Goal: Task Accomplishment & Management: Manage account settings

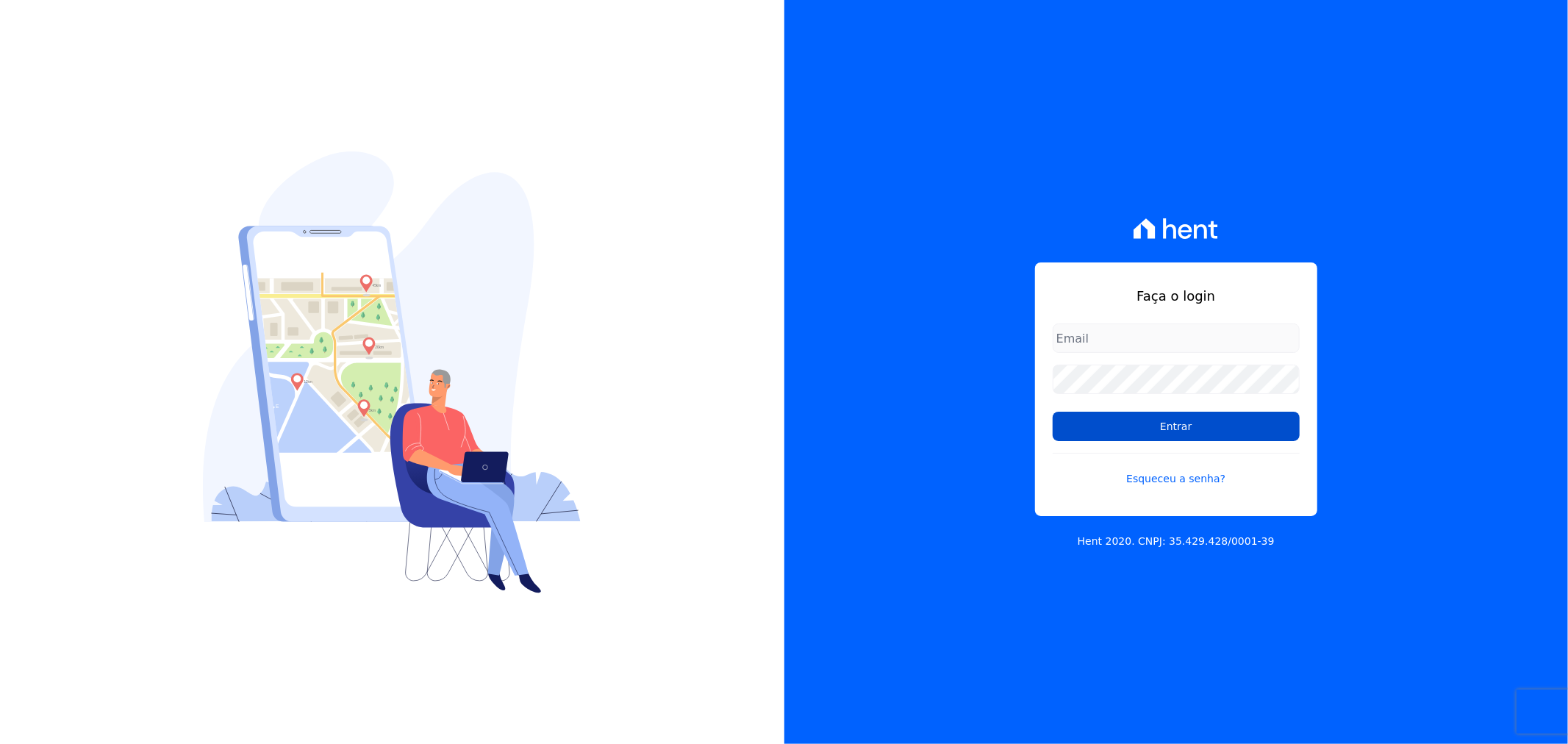
type input "[EMAIL_ADDRESS][DOMAIN_NAME]"
click at [1200, 427] on input "Entrar" at bounding box center [1176, 426] width 247 height 30
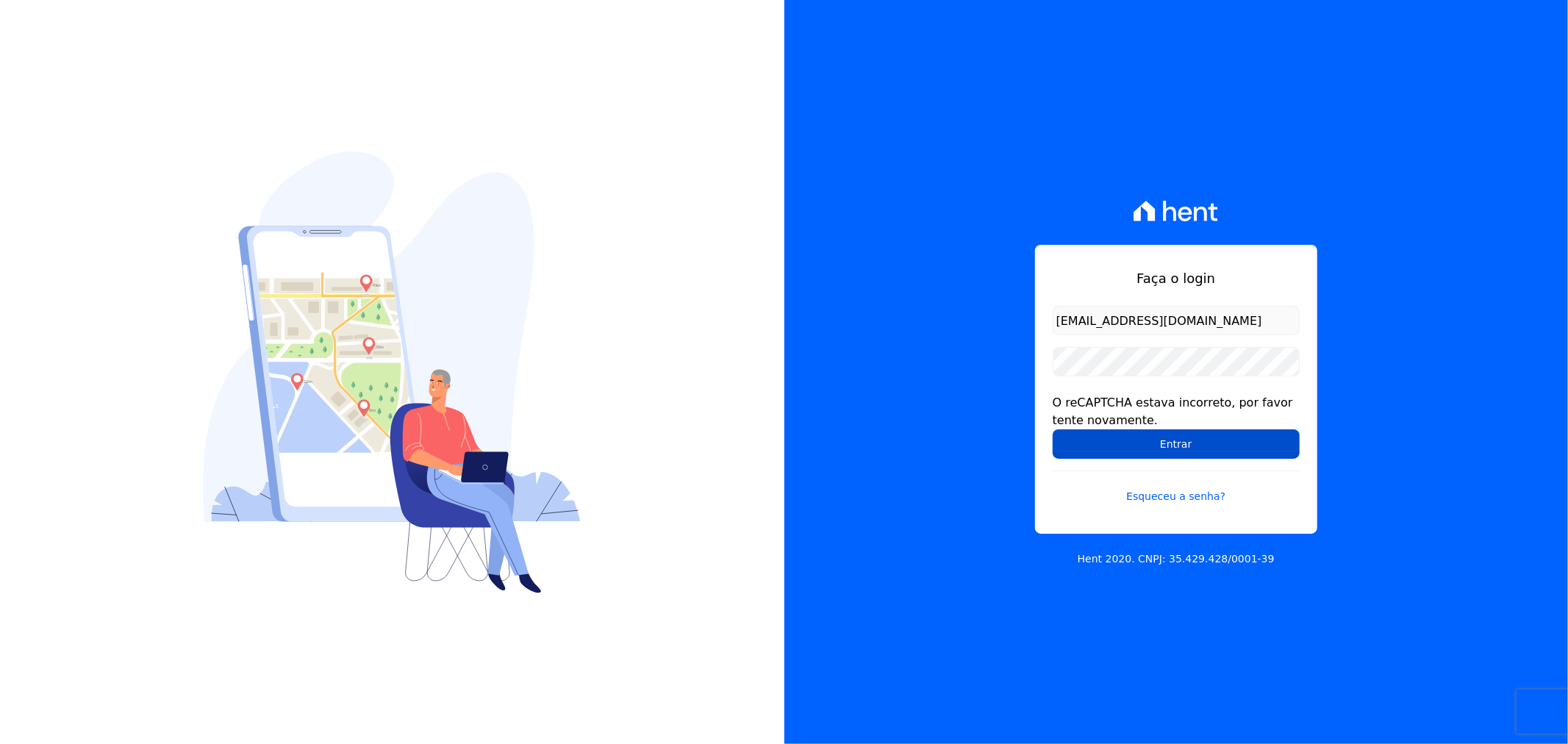
click at [1085, 436] on input "Entrar" at bounding box center [1176, 444] width 247 height 30
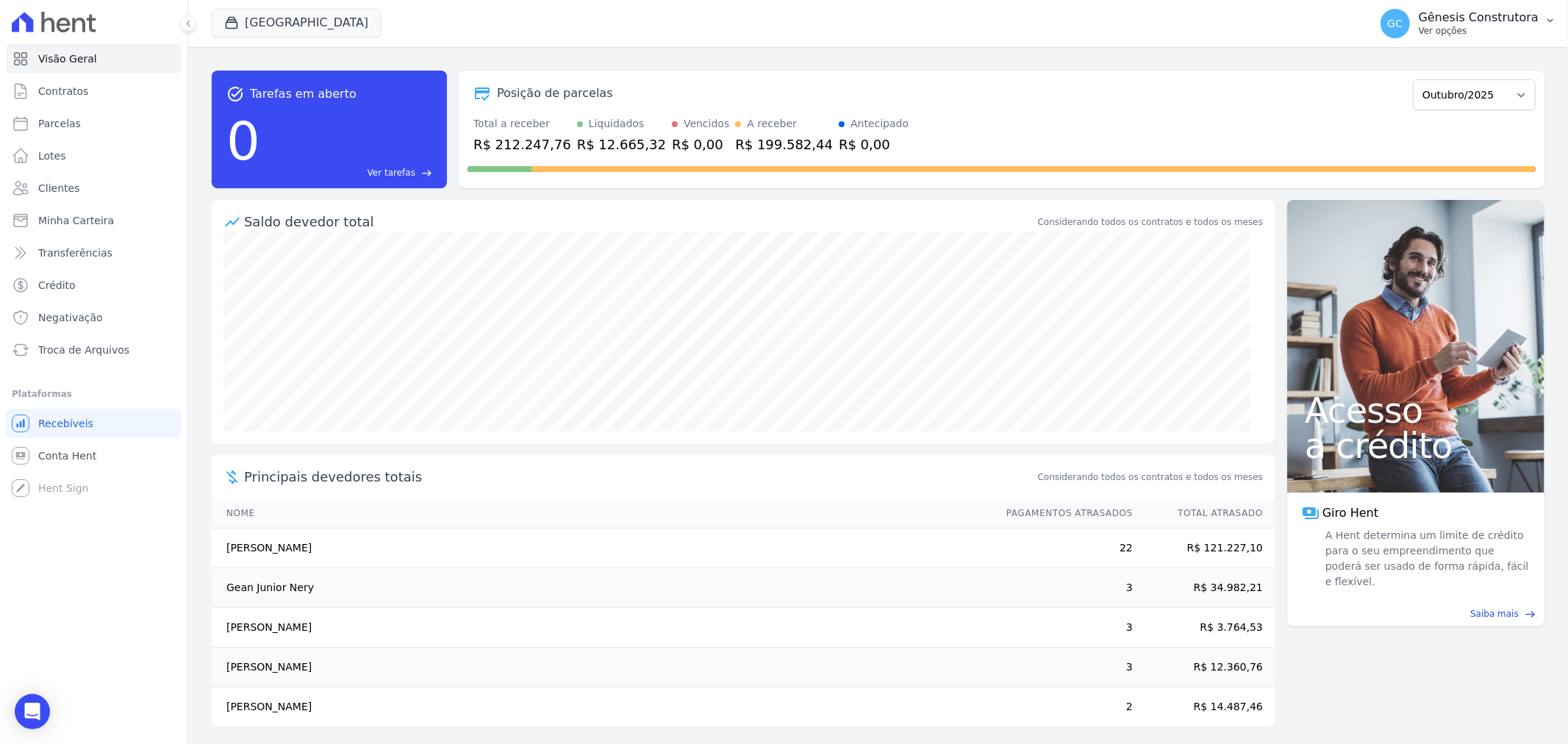
click at [1501, 32] on p "Ver opções" at bounding box center [1479, 31] width 120 height 12
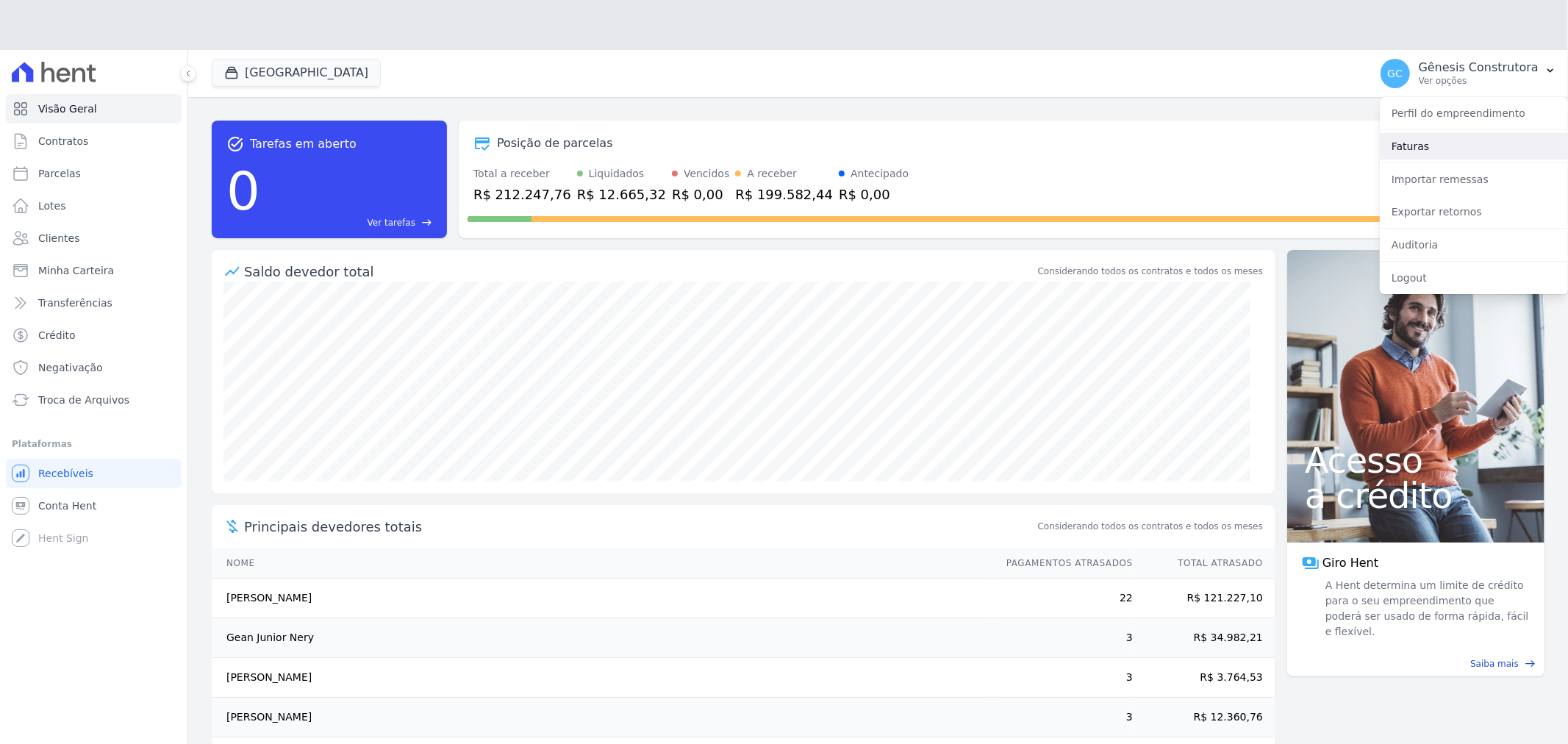
click at [1463, 107] on div "Perfil do empreendimento Faturas Importar remessas Exportar retornos Auditoria …" at bounding box center [1474, 196] width 189 height 197
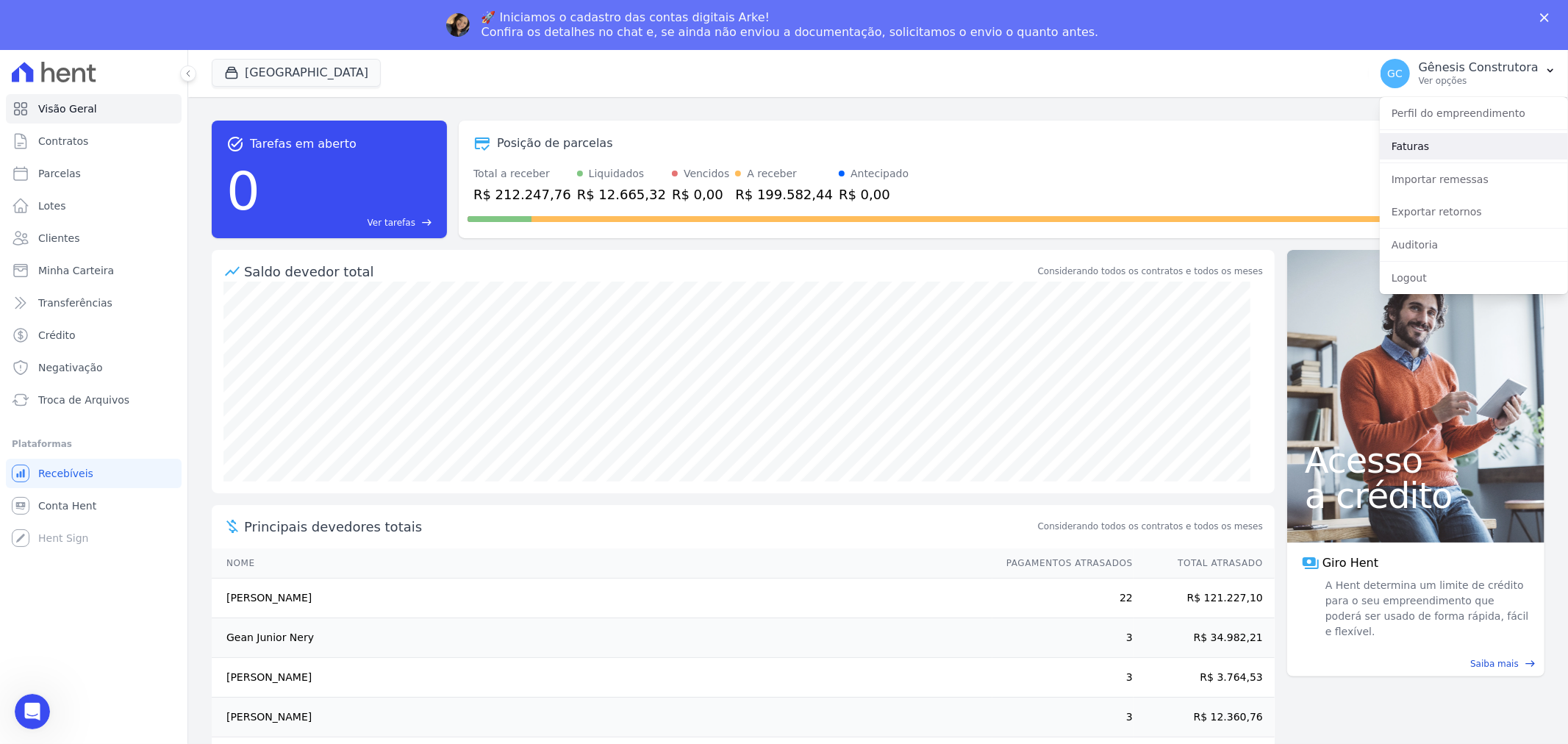
click at [1439, 142] on link "Faturas" at bounding box center [1474, 145] width 189 height 26
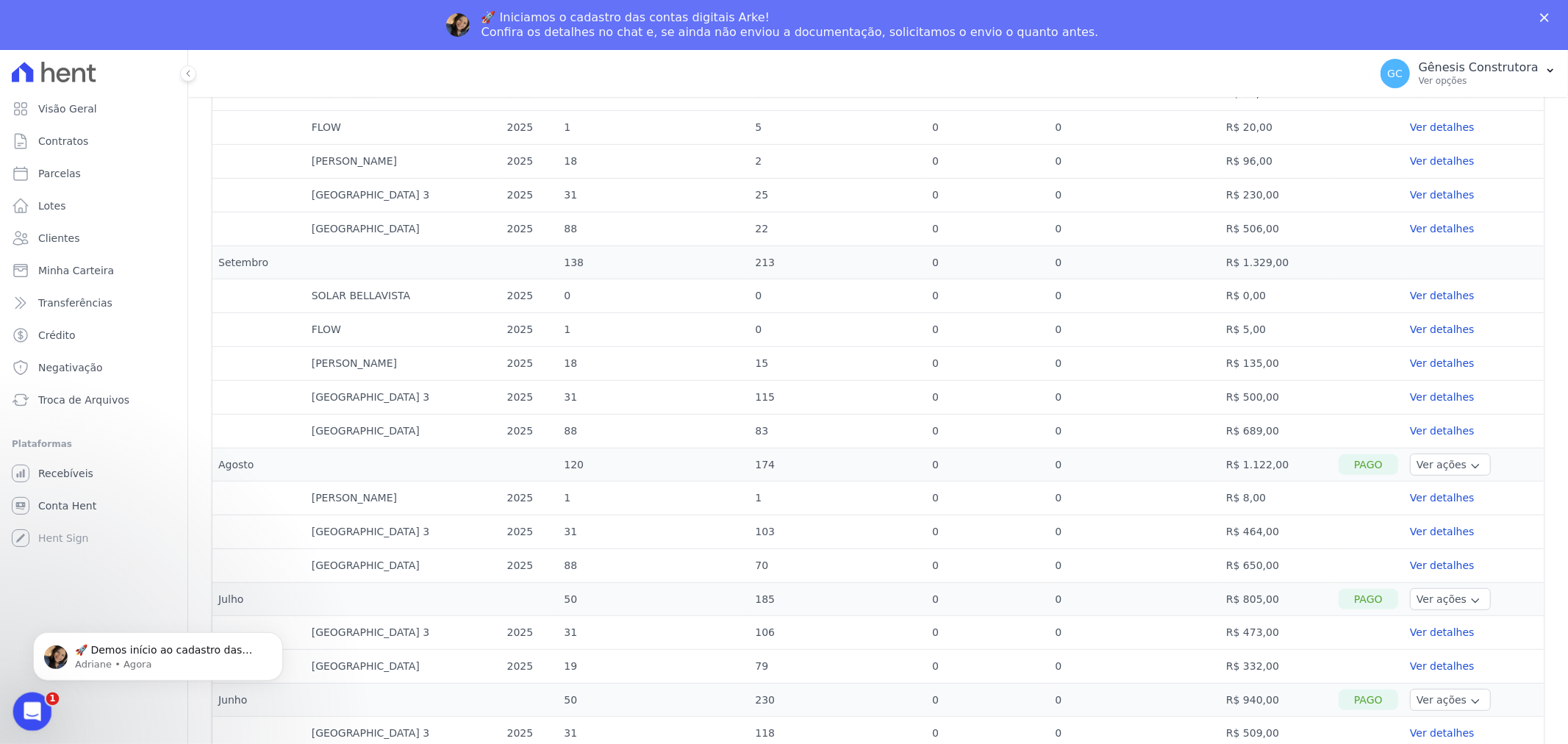
click at [26, 721] on div "Abertura do Messenger da Intercom" at bounding box center [31, 709] width 49 height 49
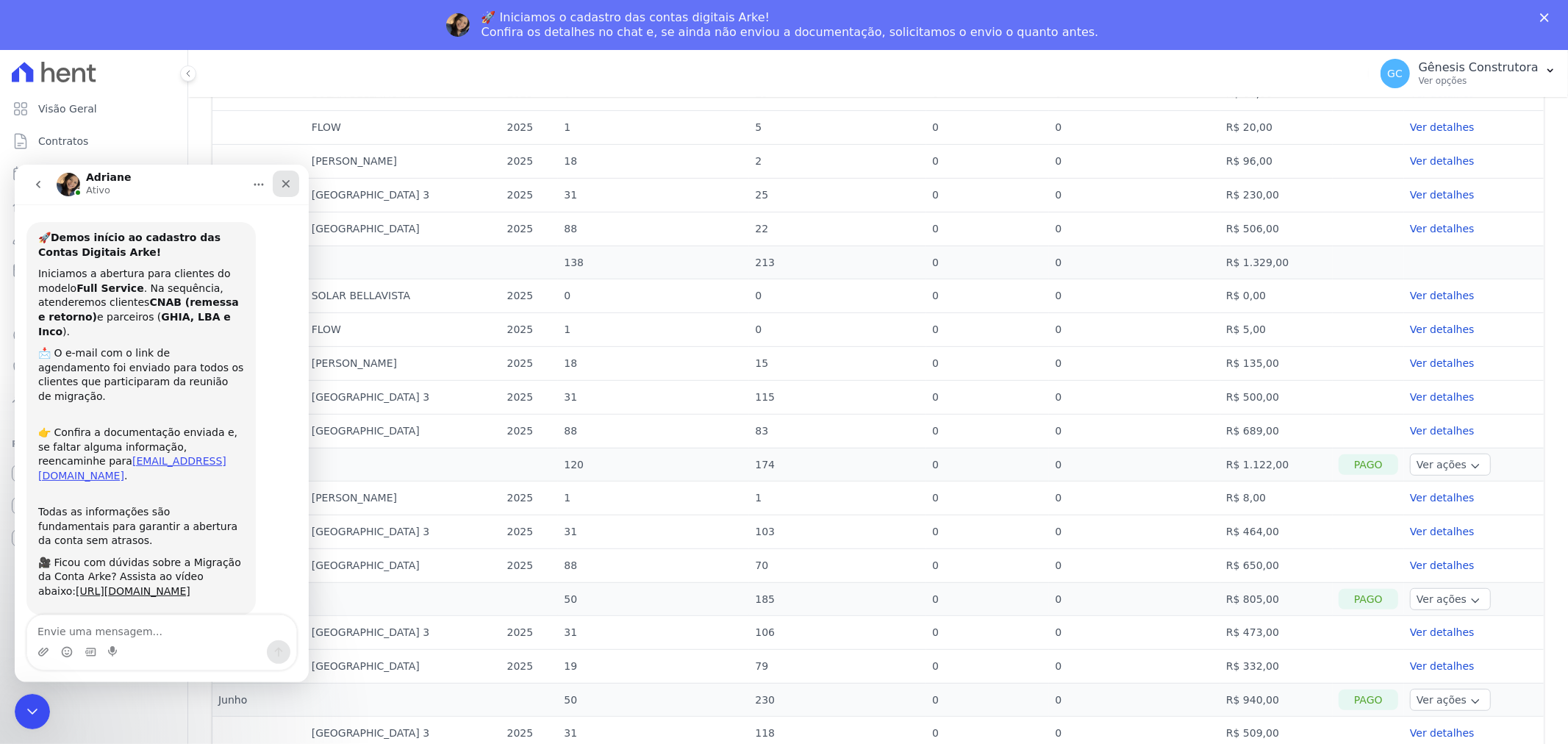
click at [289, 180] on icon "Fechar" at bounding box center [285, 182] width 12 height 12
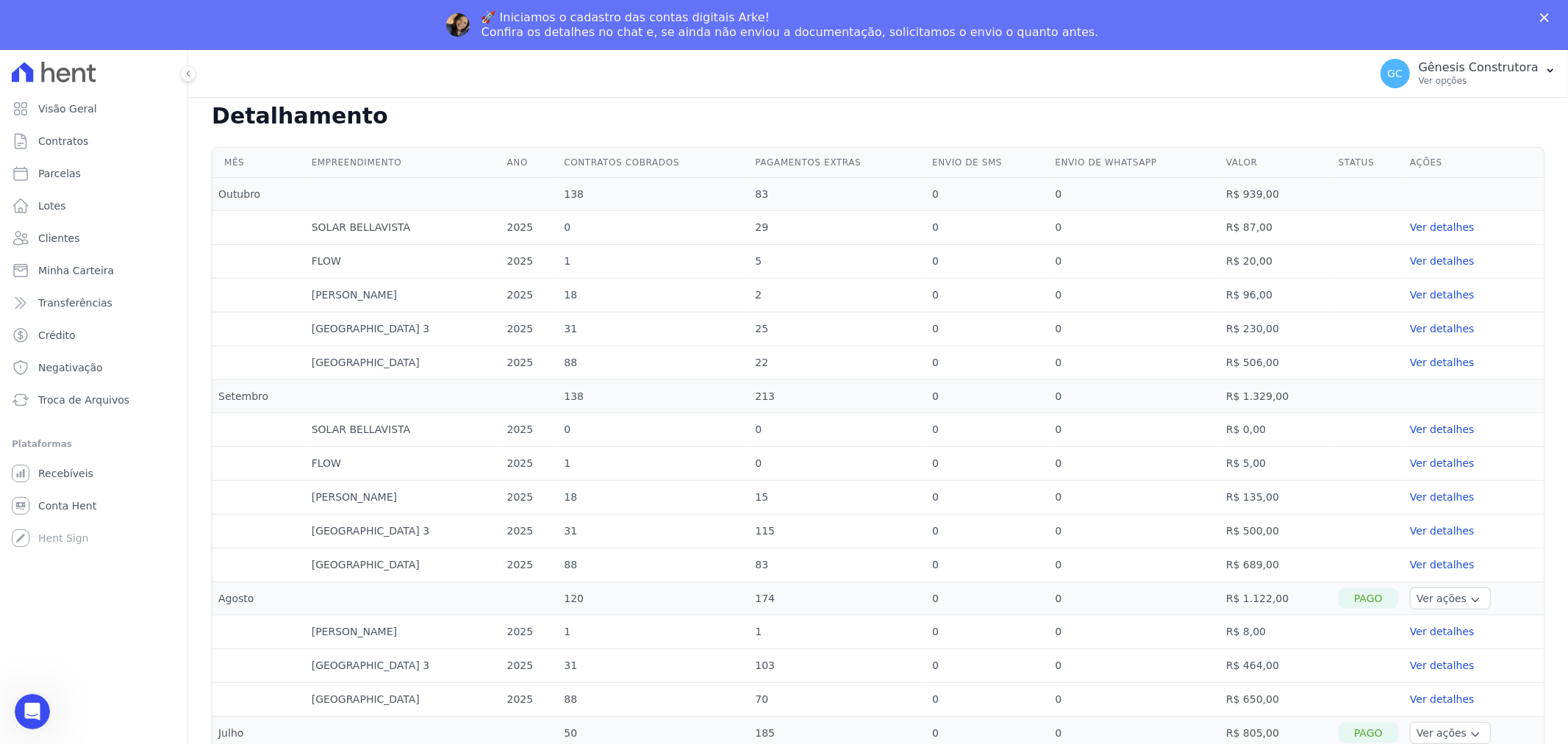
scroll to position [326, 0]
